Goal: Task Accomplishment & Management: Manage account settings

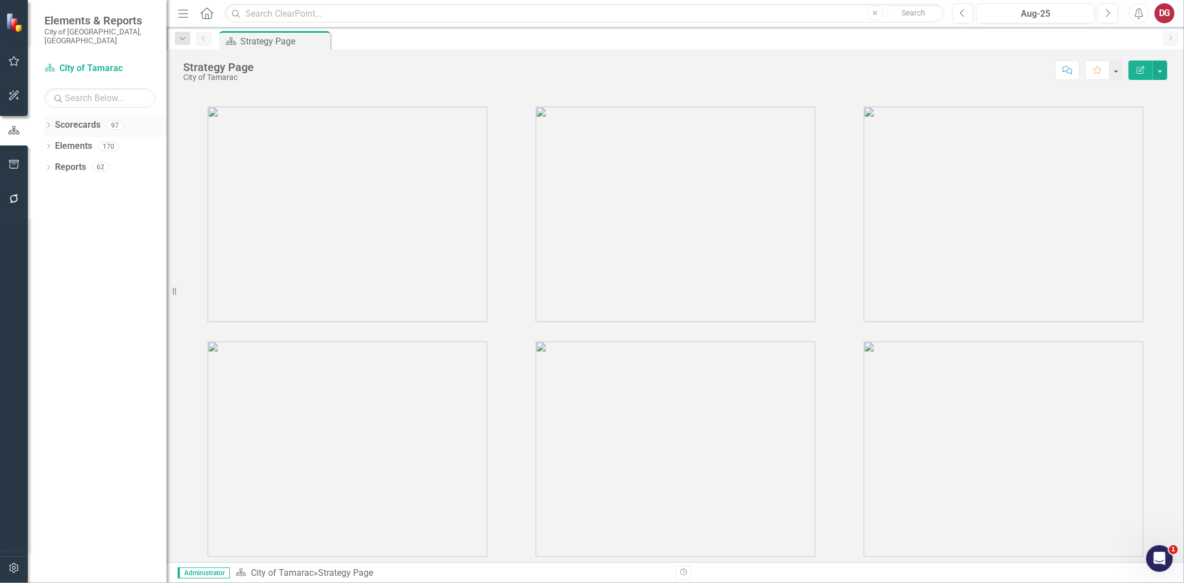
click at [48, 123] on icon "Dropdown" at bounding box center [48, 126] width 8 height 6
click at [52, 143] on icon "Dropdown" at bounding box center [54, 146] width 8 height 7
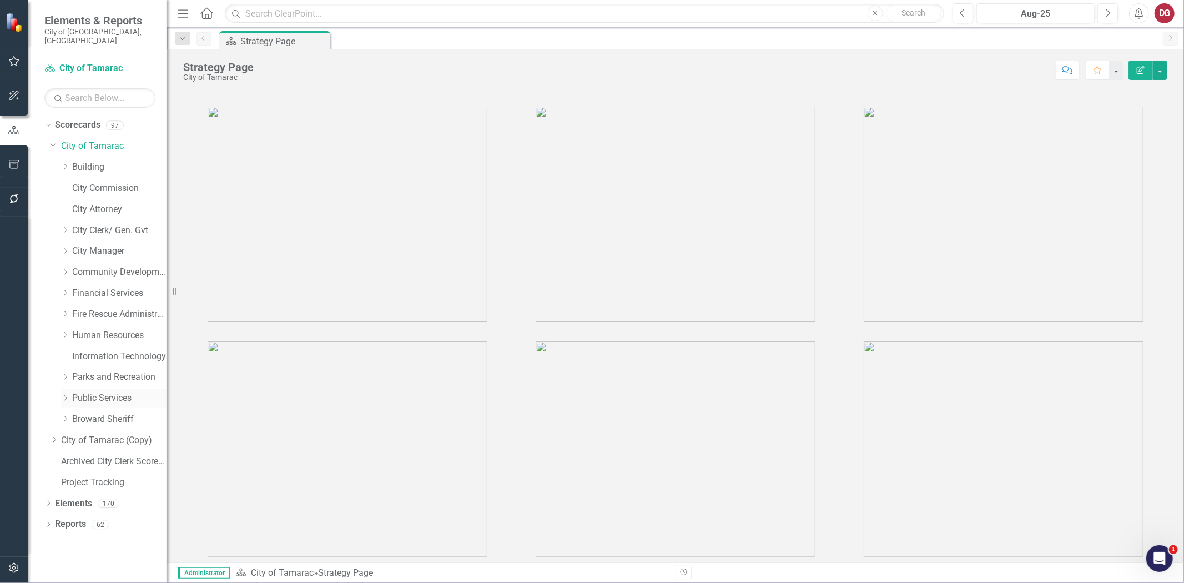
click at [68, 395] on icon "Dropdown" at bounding box center [65, 398] width 8 height 7
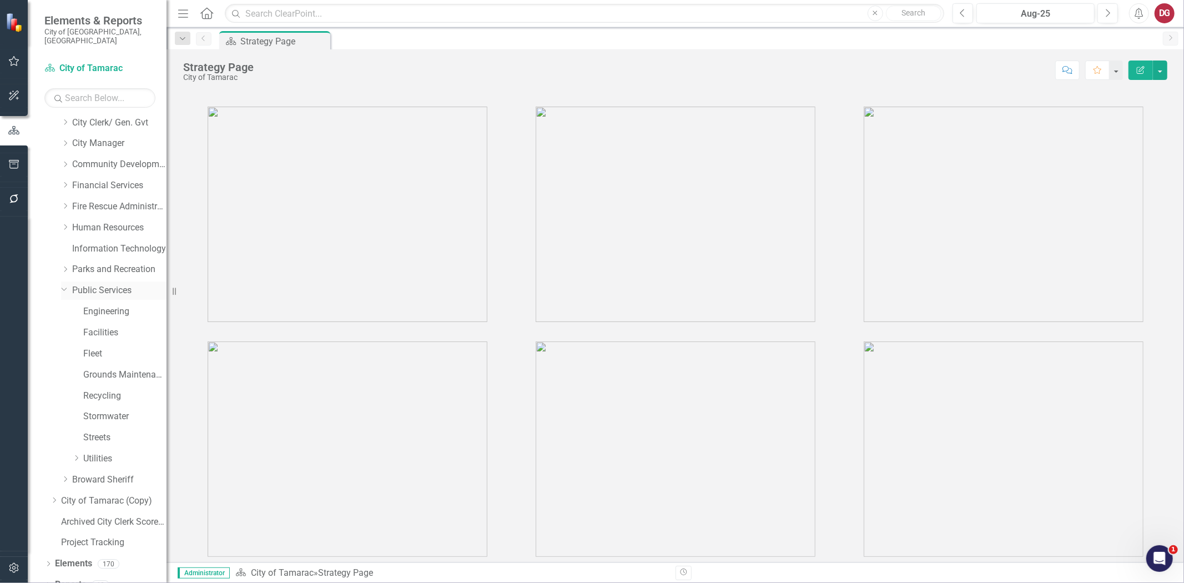
scroll to position [113, 0]
click at [76, 450] on icon "Dropdown" at bounding box center [76, 453] width 8 height 7
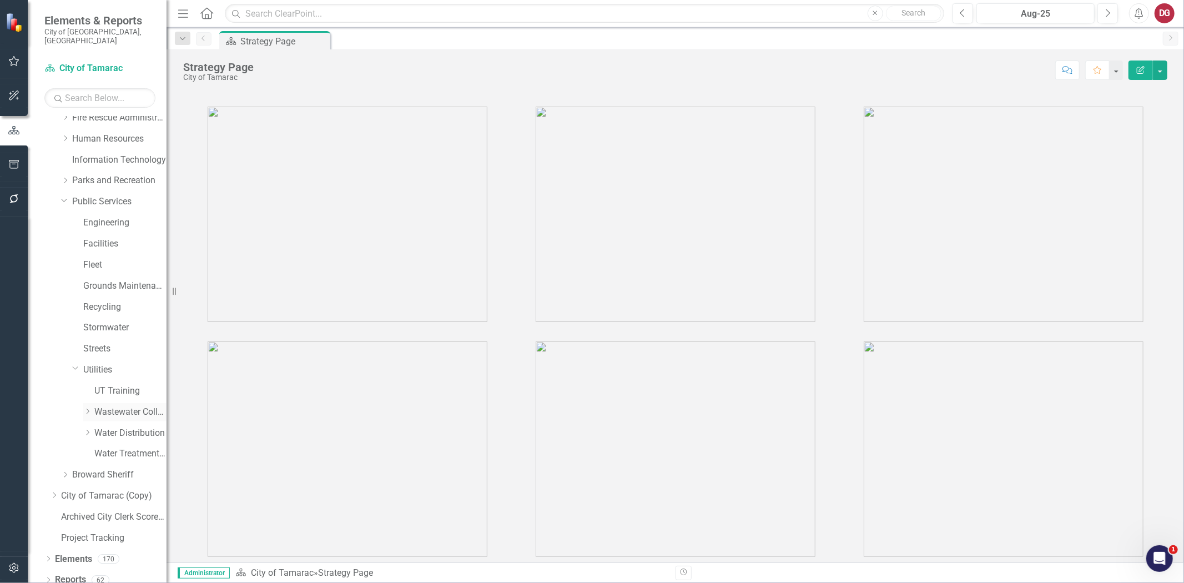
click at [87, 408] on icon "Dropdown" at bounding box center [87, 411] width 8 height 7
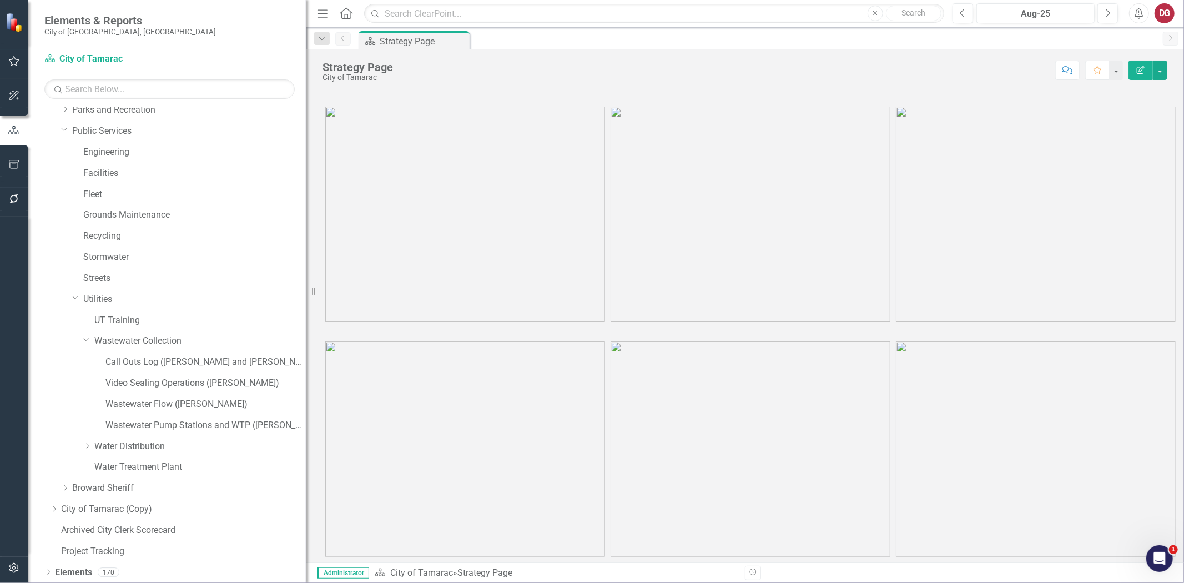
drag, startPoint x: 170, startPoint y: 269, endPoint x: 306, endPoint y: 304, distance: 140.4
click at [306, 304] on div "Resize" at bounding box center [310, 291] width 9 height 583
click at [192, 423] on link "Wastewater Pump Stations and WTP ([PERSON_NAME])" at bounding box center [205, 425] width 201 height 13
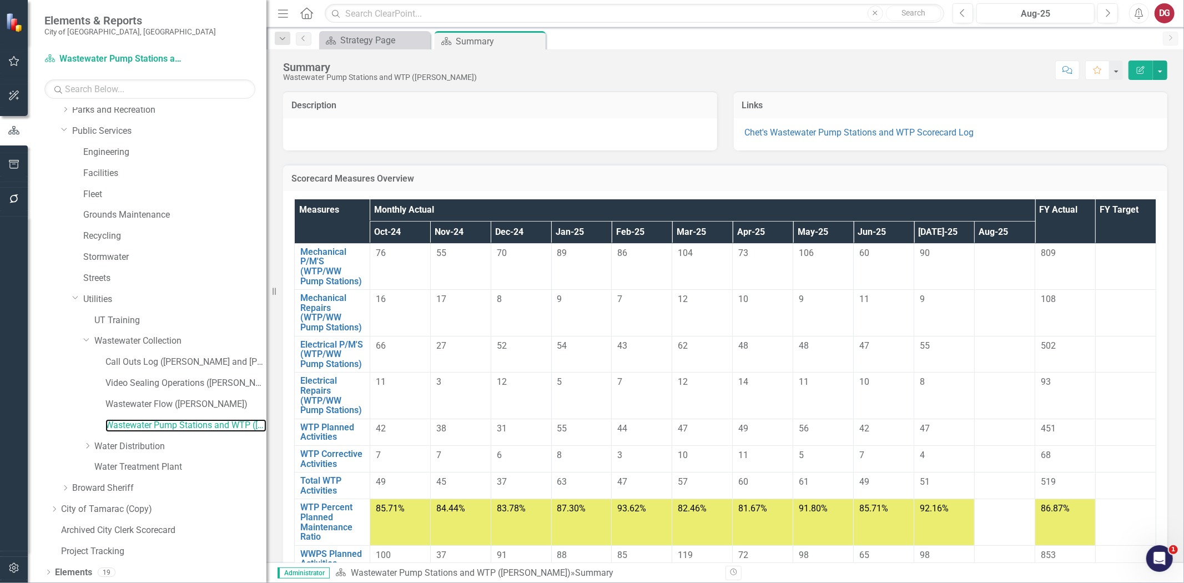
drag, startPoint x: 307, startPoint y: 140, endPoint x: 266, endPoint y: 136, distance: 40.8
click at [266, 136] on div "Resize" at bounding box center [270, 291] width 9 height 583
click at [7, 570] on button "button" at bounding box center [14, 568] width 25 height 23
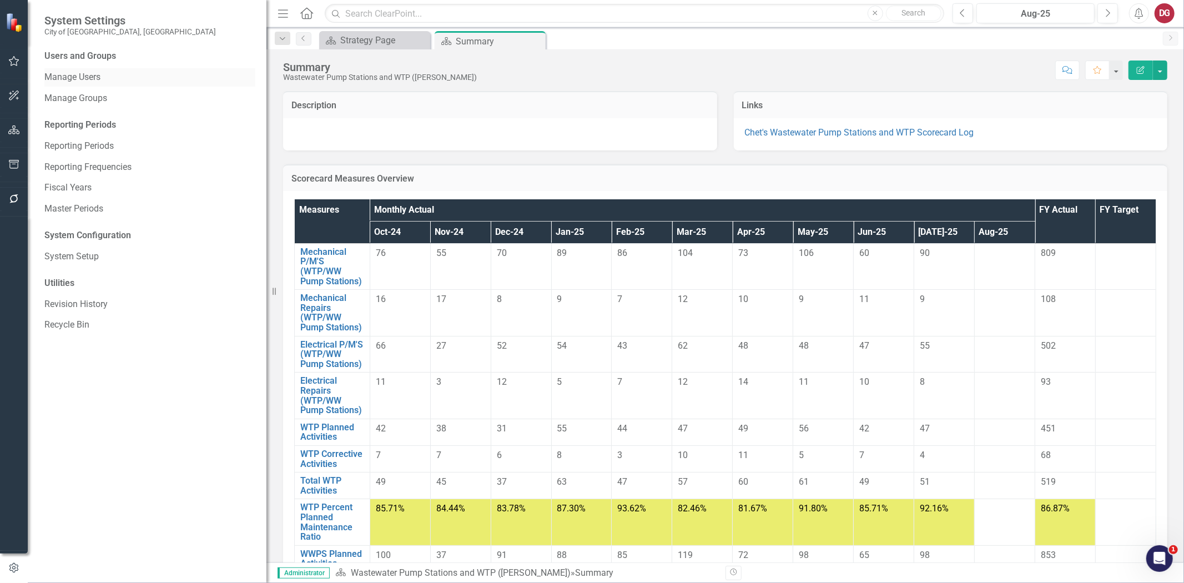
click at [92, 76] on link "Manage Users" at bounding box center [149, 77] width 211 height 13
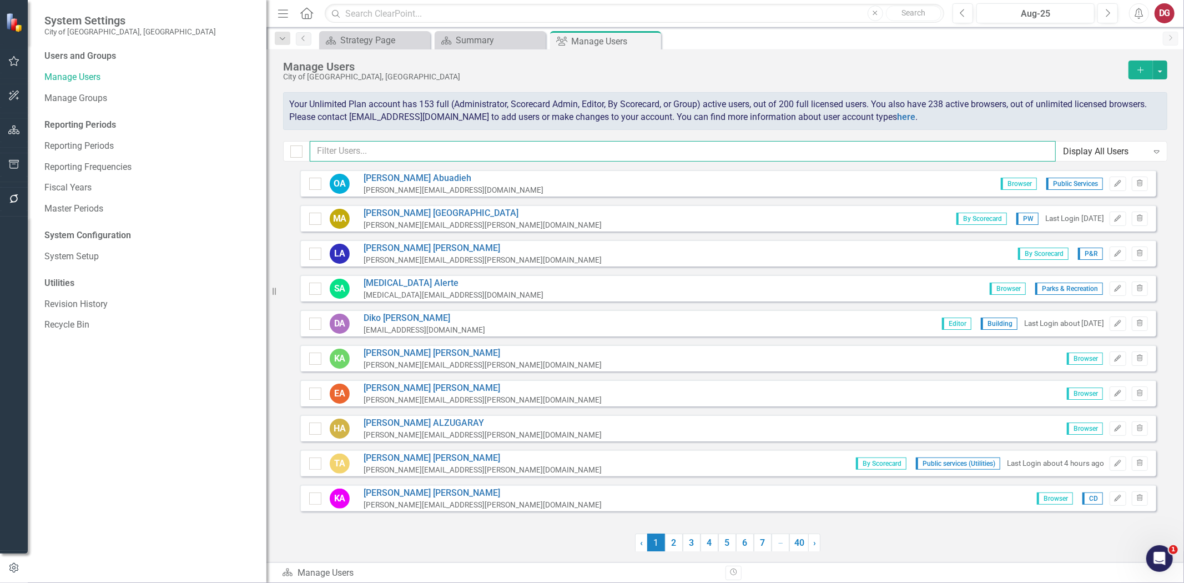
click at [354, 153] on input "text" at bounding box center [683, 151] width 746 height 21
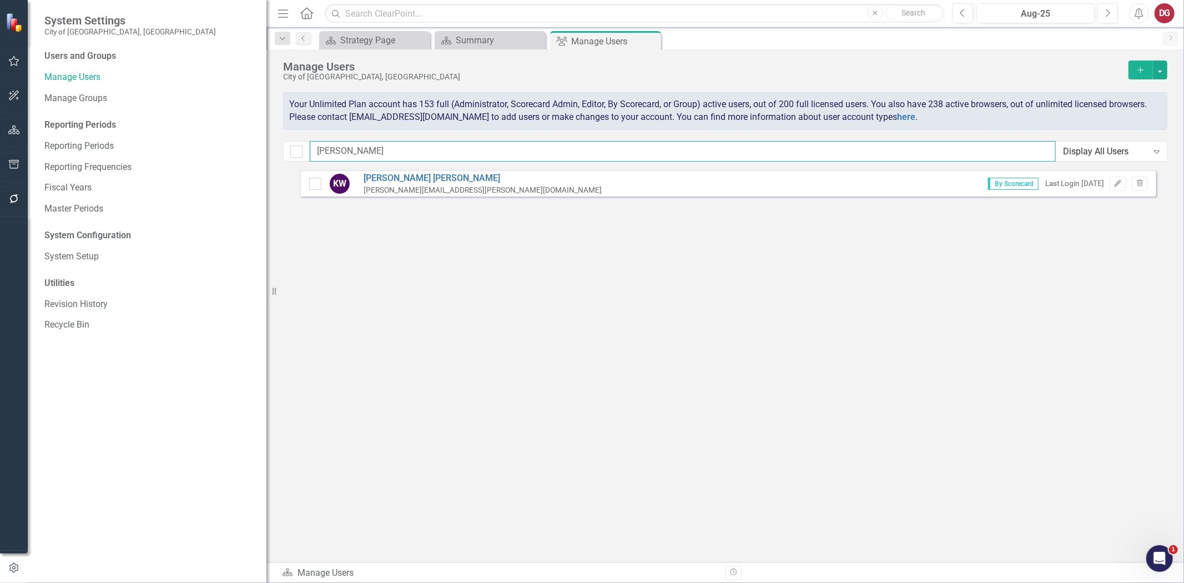
type input "[PERSON_NAME]"
click at [437, 187] on div "[PERSON_NAME][EMAIL_ADDRESS][PERSON_NAME][DOMAIN_NAME]" at bounding box center [483, 190] width 238 height 11
click at [419, 180] on link "[PERSON_NAME]" at bounding box center [483, 178] width 238 height 13
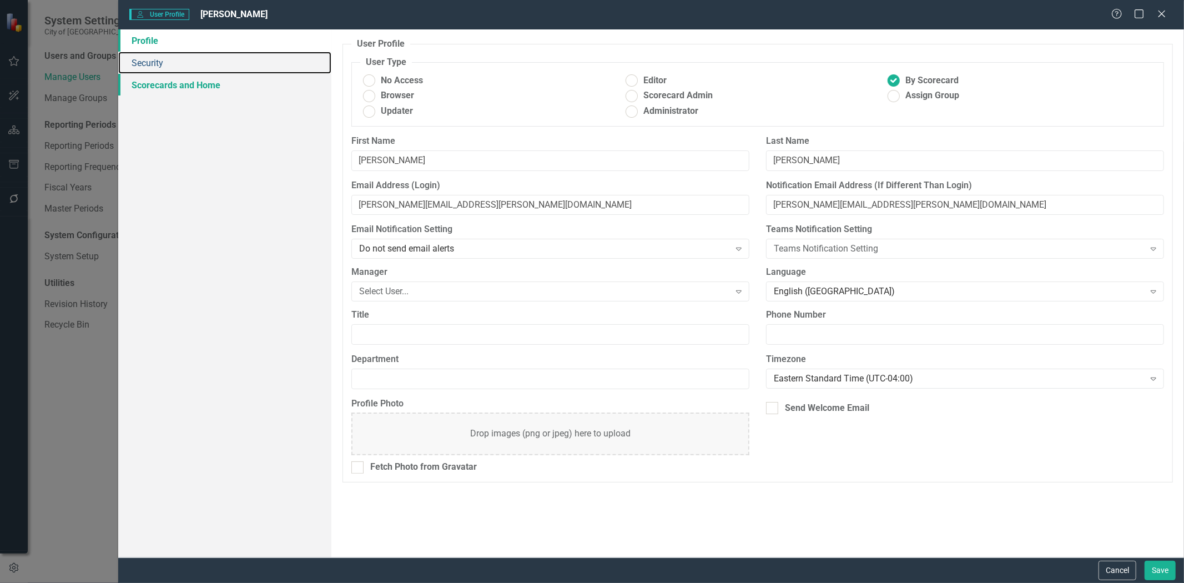
drag, startPoint x: 147, startPoint y: 64, endPoint x: 151, endPoint y: 78, distance: 14.4
click at [147, 64] on link "Security" at bounding box center [224, 63] width 213 height 22
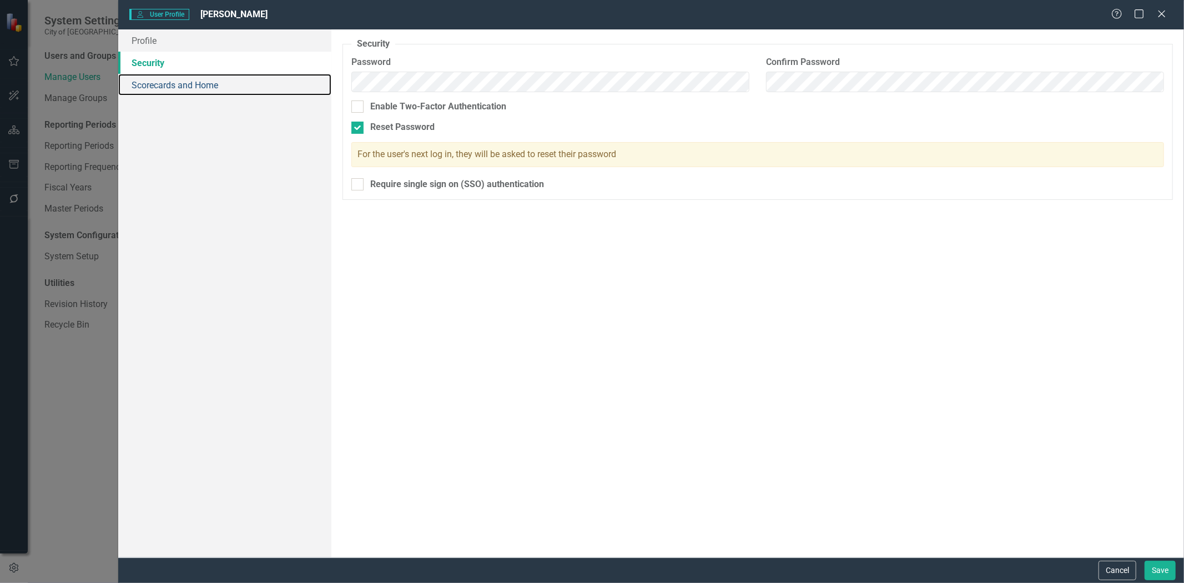
drag, startPoint x: 157, startPoint y: 83, endPoint x: 211, endPoint y: 103, distance: 57.3
click at [157, 84] on link "Scorecards and Home" at bounding box center [224, 85] width 213 height 22
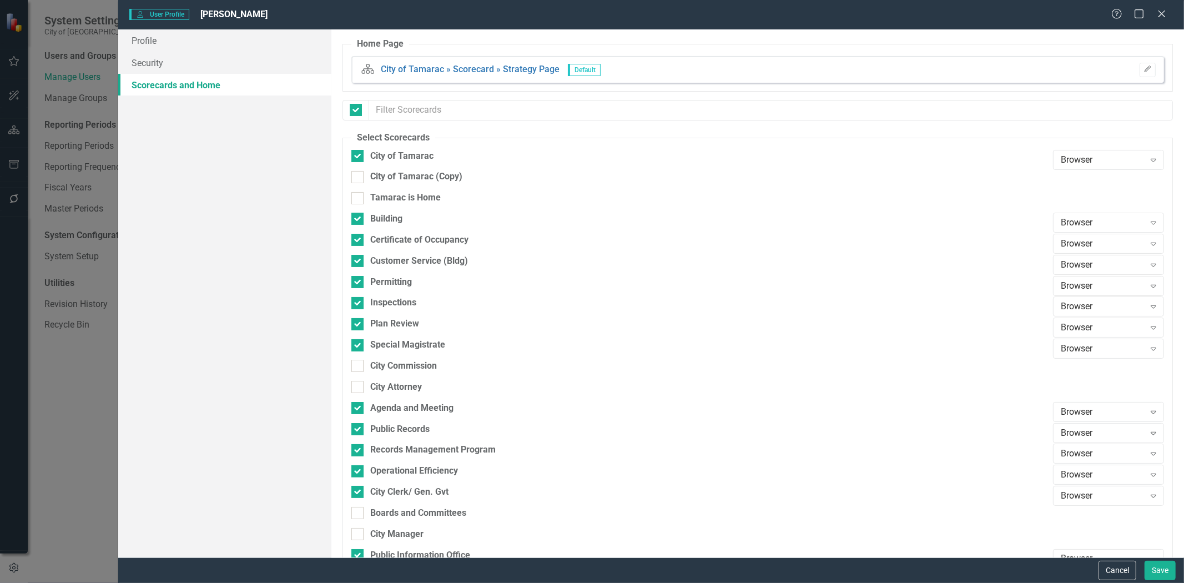
checkbox input "false"
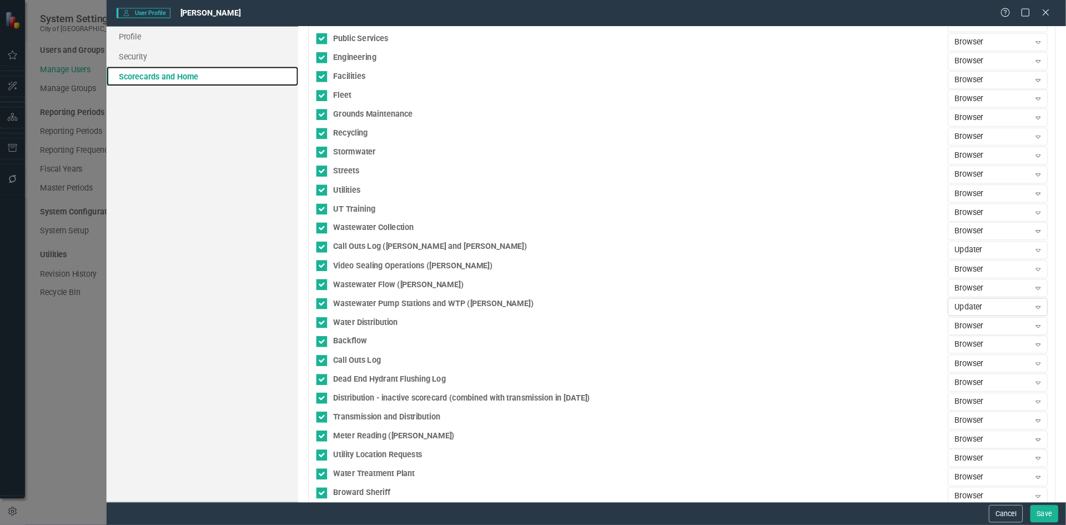
scroll to position [1640, 0]
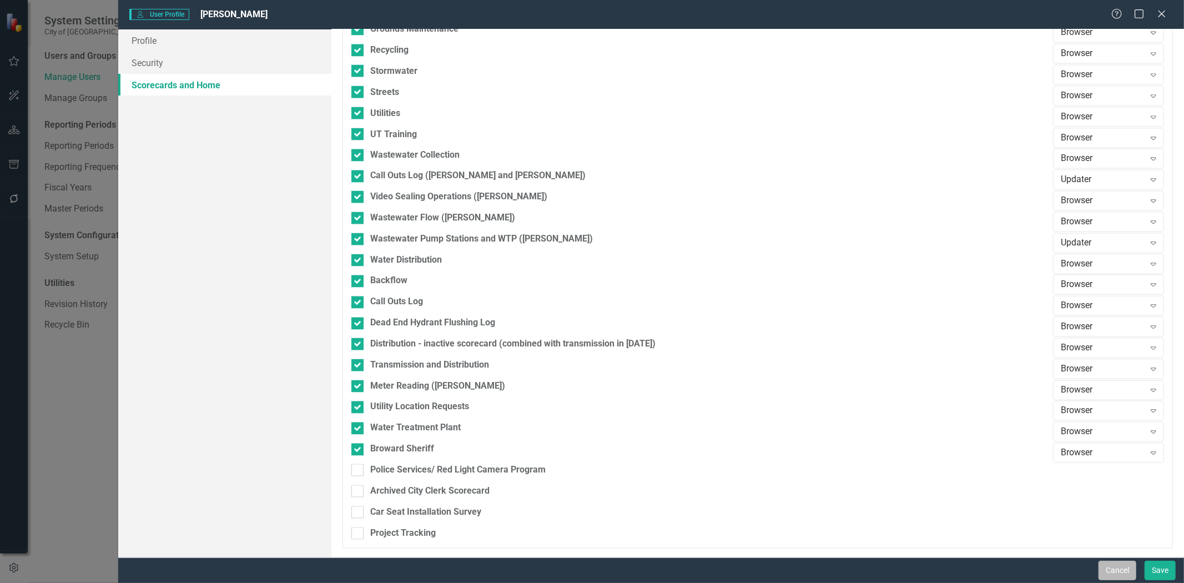
click at [1124, 576] on button "Cancel" at bounding box center [1118, 570] width 38 height 19
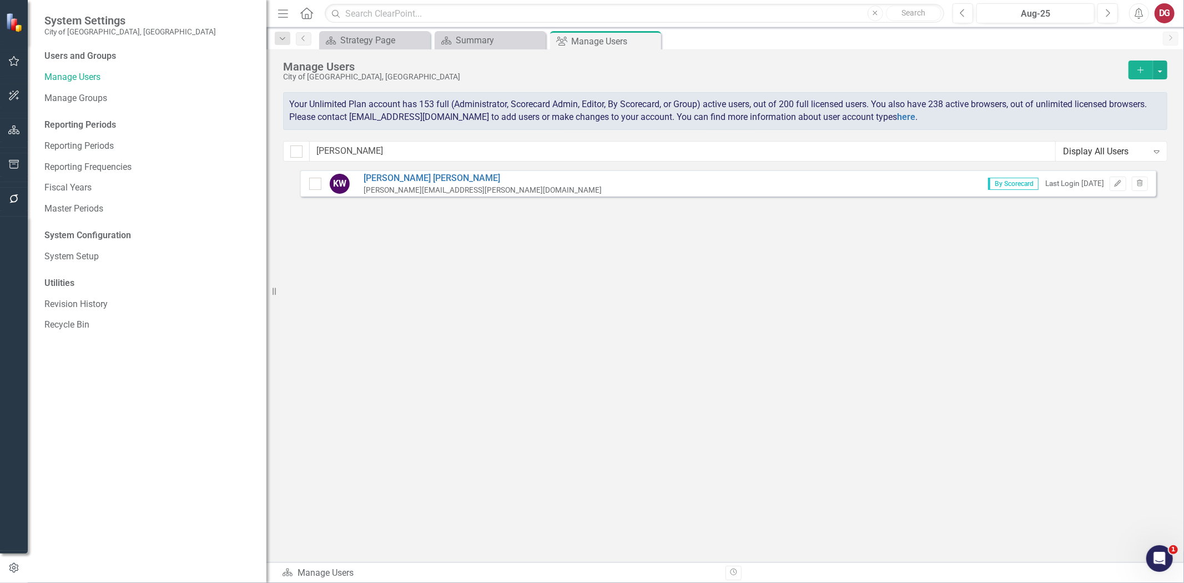
click at [11, 134] on icon "button" at bounding box center [14, 129] width 12 height 9
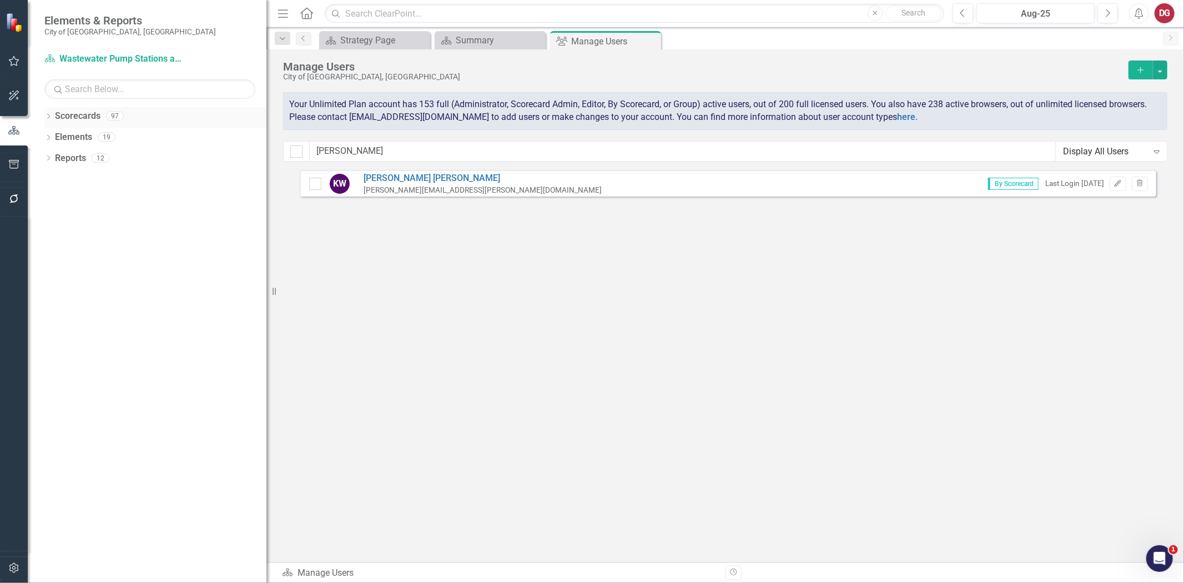
click at [52, 115] on div "Dropdown Scorecards 97" at bounding box center [155, 117] width 222 height 21
click at [47, 112] on div "Dropdown Scorecards 97" at bounding box center [155, 117] width 222 height 21
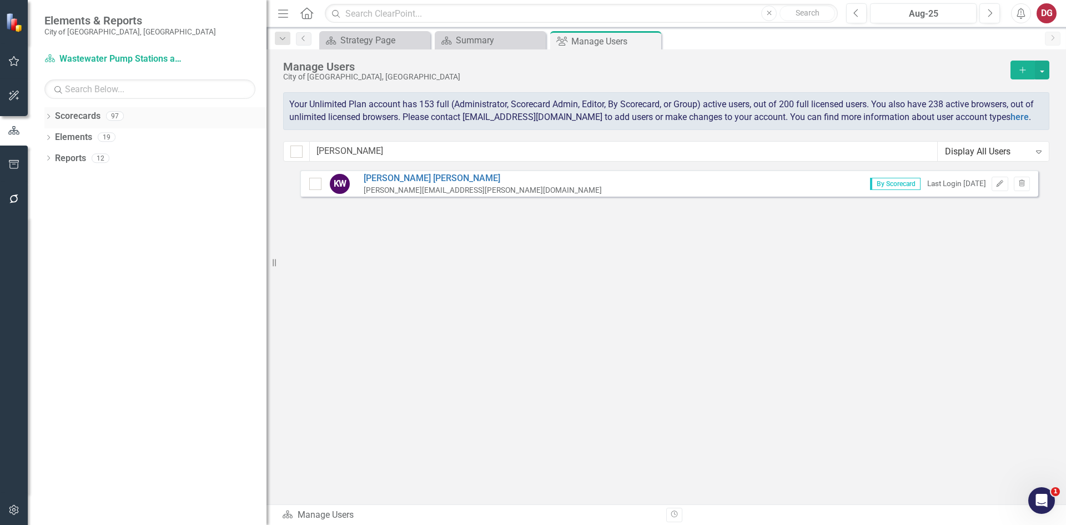
drag, startPoint x: 1174, startPoint y: 1, endPoint x: 44, endPoint y: 115, distance: 1135.1
click at [44, 115] on icon "Dropdown" at bounding box center [48, 117] width 8 height 6
click at [47, 114] on icon "Dropdown" at bounding box center [47, 116] width 6 height 8
click at [47, 114] on icon "Dropdown" at bounding box center [48, 117] width 8 height 6
click at [58, 131] on div "Dropdown City of Tamarac" at bounding box center [158, 137] width 217 height 18
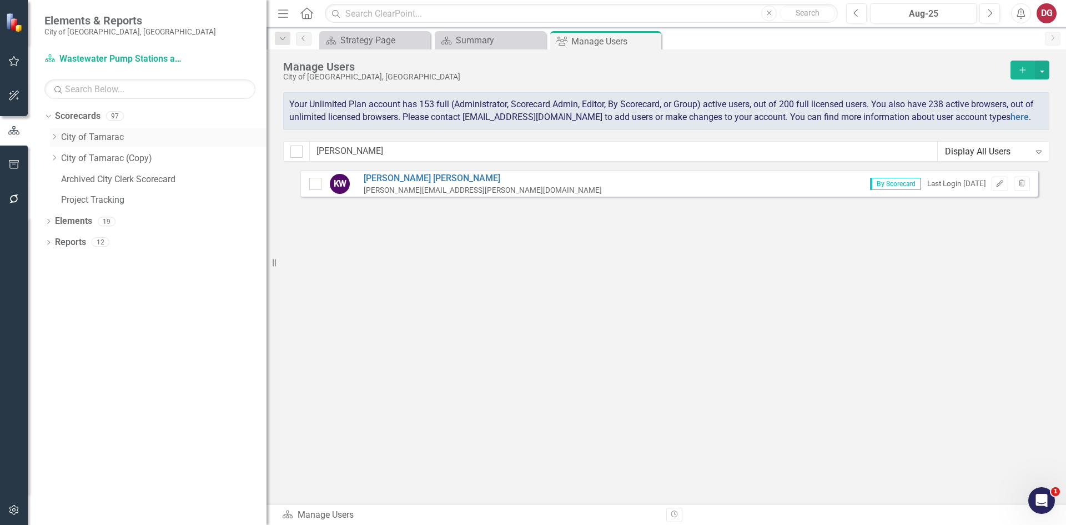
click at [56, 137] on icon at bounding box center [54, 137] width 3 height 6
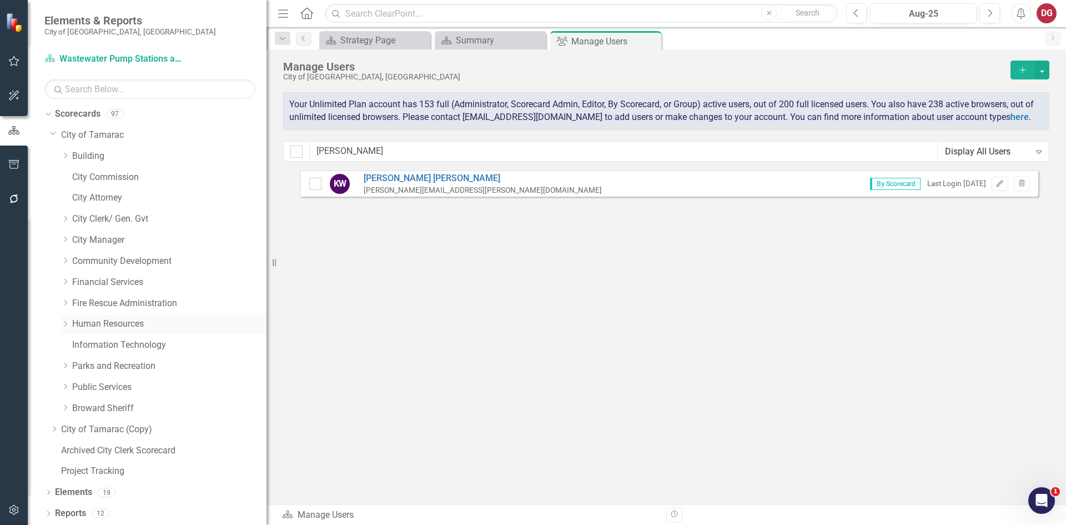
scroll to position [3, 0]
click at [71, 365] on div "Dropdown" at bounding box center [66, 365] width 11 height 9
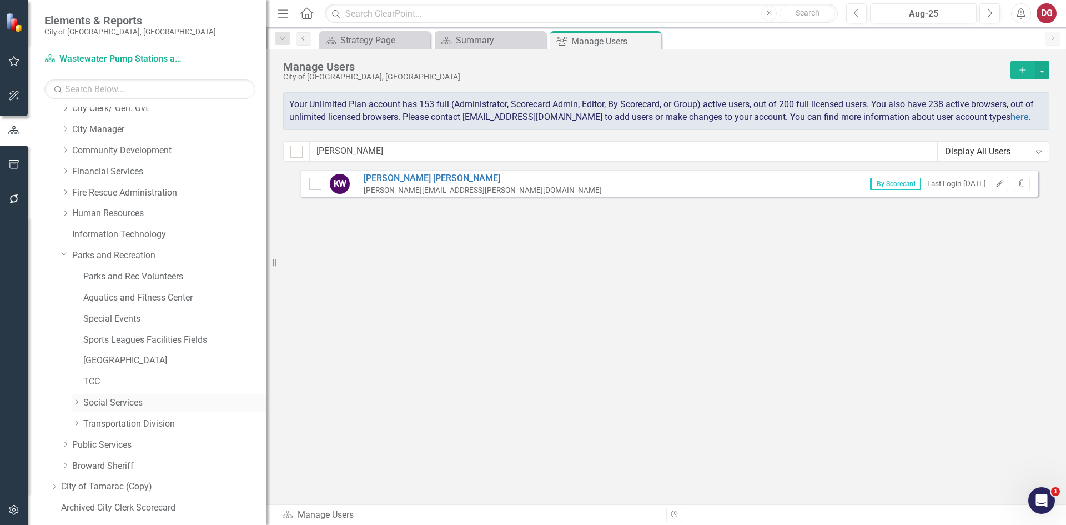
scroll to position [114, 0]
click at [108, 361] on link "[GEOGRAPHIC_DATA]" at bounding box center [174, 359] width 183 height 13
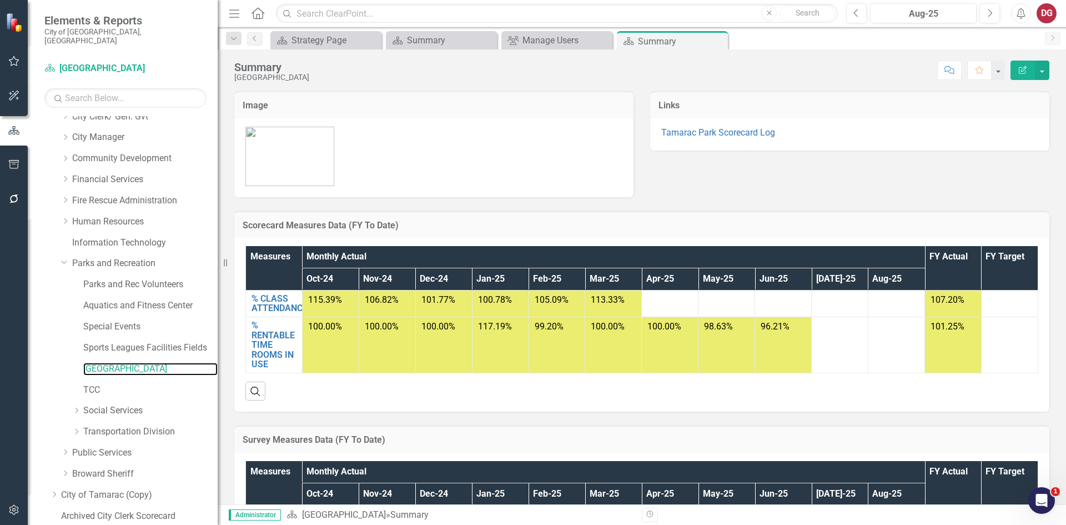
drag, startPoint x: 267, startPoint y: 177, endPoint x: 218, endPoint y: 176, distance: 49.4
click at [218, 176] on div "Resize" at bounding box center [222, 262] width 9 height 525
